Goal: Task Accomplishment & Management: Manage account settings

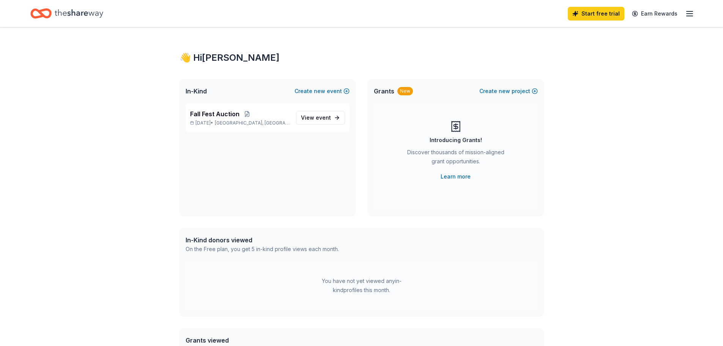
click at [688, 15] on icon "button" at bounding box center [689, 13] width 9 height 9
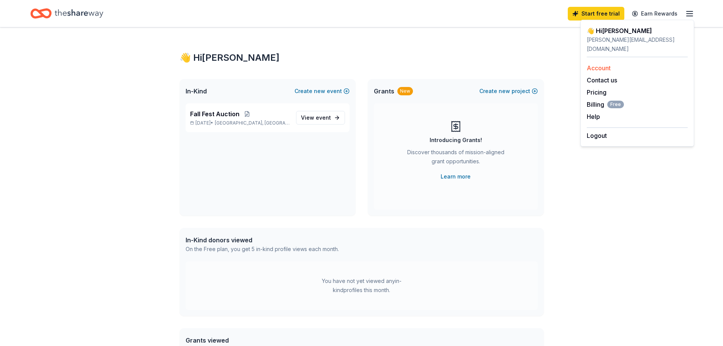
click at [606, 64] on link "Account" at bounding box center [598, 68] width 24 height 8
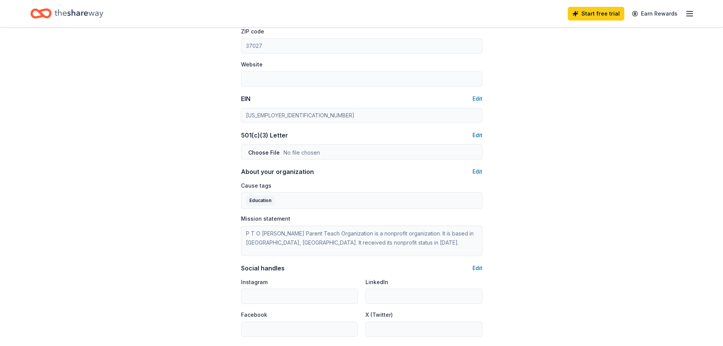
scroll to position [376, 0]
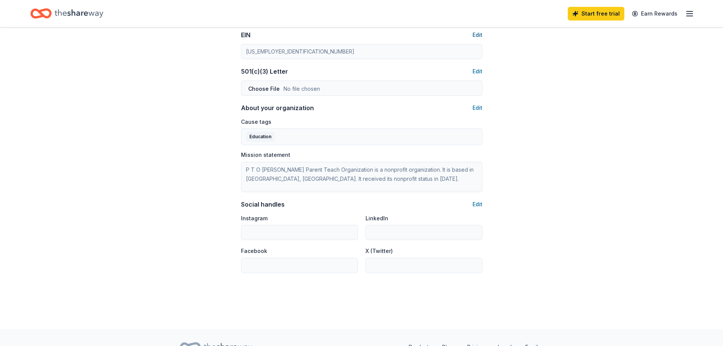
click at [478, 36] on button "Edit" at bounding box center [477, 34] width 10 height 9
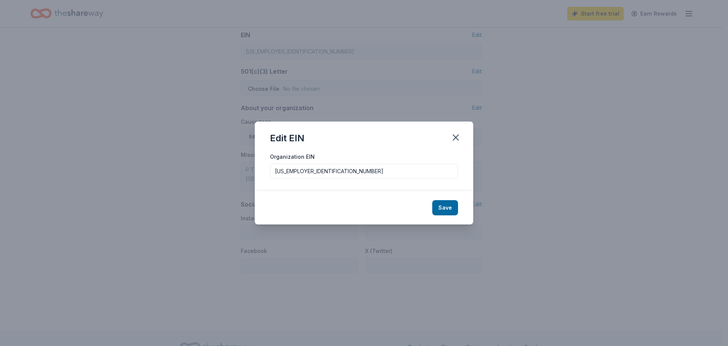
click at [344, 166] on input "[US_EMPLOYER_IDENTIFICATION_NUMBER]" at bounding box center [364, 170] width 188 height 15
click at [452, 209] on button "Save" at bounding box center [445, 207] width 26 height 15
click at [368, 175] on input "Organization EIN" at bounding box center [364, 170] width 188 height 15
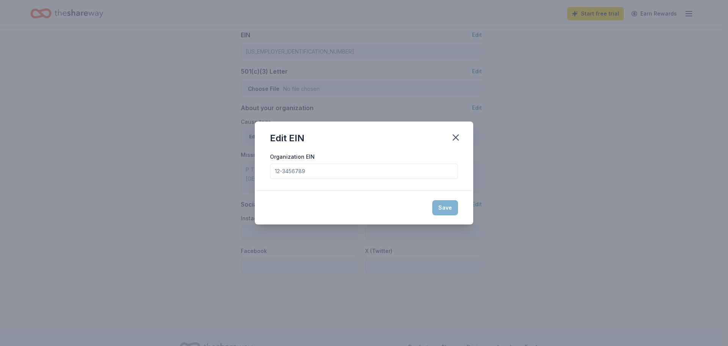
click at [443, 209] on div "Save" at bounding box center [364, 207] width 218 height 33
click at [454, 134] on icon "button" at bounding box center [456, 137] width 11 height 11
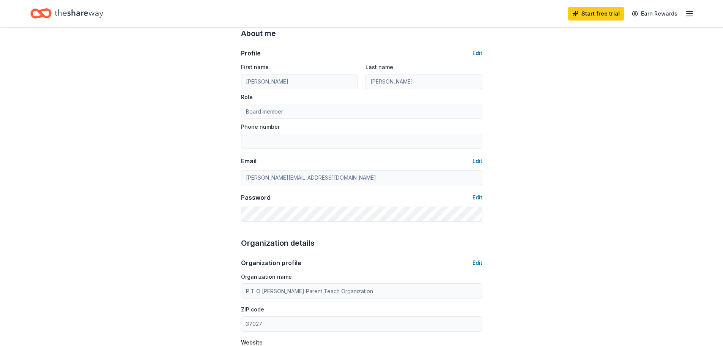
scroll to position [0, 0]
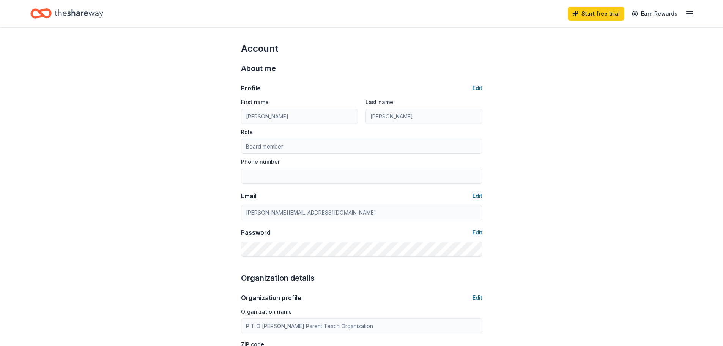
click at [696, 13] on div "Start free trial Earn Rewards" at bounding box center [361, 13] width 723 height 27
click at [694, 13] on div "Start free trial Earn Rewards" at bounding box center [361, 13] width 723 height 27
click at [690, 16] on icon "button" at bounding box center [689, 13] width 9 height 9
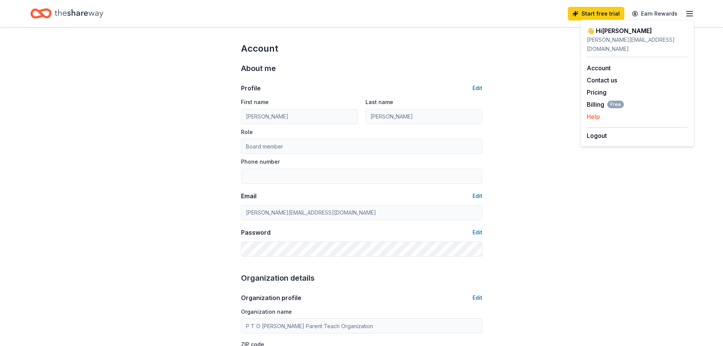
click at [597, 112] on button "Help" at bounding box center [592, 116] width 13 height 9
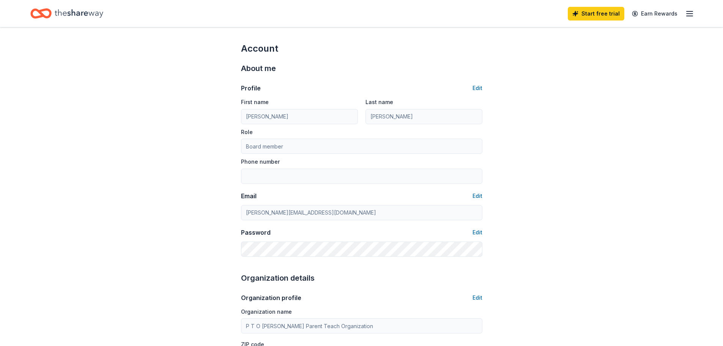
click at [687, 17] on icon "button" at bounding box center [689, 13] width 9 height 9
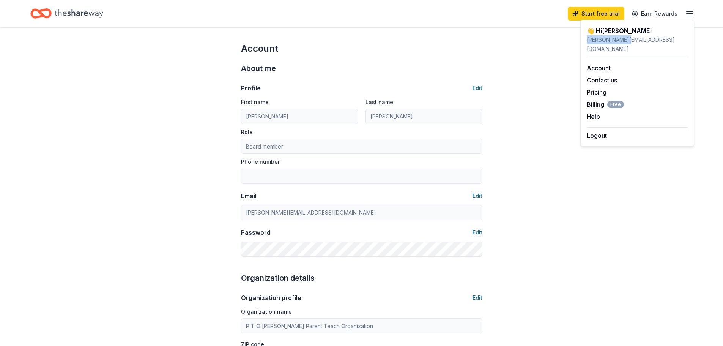
drag, startPoint x: 629, startPoint y: 39, endPoint x: 580, endPoint y: 41, distance: 49.0
click at [580, 41] on div "👋 Hi [PERSON_NAME] [PERSON_NAME][EMAIL_ADDRESS][DOMAIN_NAME] Account Contact us…" at bounding box center [637, 83] width 114 height 127
copy div "[PERSON_NAME][EMAIL_ADDRESS][DOMAIN_NAME]"
click at [603, 64] on link "Account" at bounding box center [598, 68] width 24 height 8
click at [606, 75] on button "Contact us" at bounding box center [601, 79] width 30 height 9
